Goal: Find specific page/section

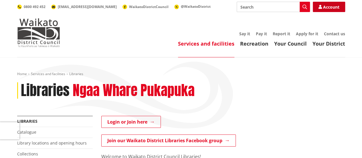
click at [329, 8] on link "Account" at bounding box center [329, 7] width 32 height 10
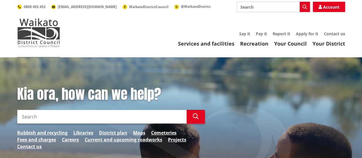
click at [254, 5] on input "Search" at bounding box center [273, 7] width 73 height 10
type input "library"
click at [308, 6] on button "Search" at bounding box center [305, 7] width 10 height 10
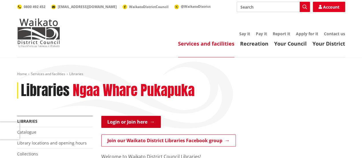
click at [135, 123] on link "Login or Join here" at bounding box center [131, 122] width 60 height 12
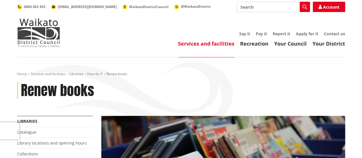
scroll to position [61, 0]
